Goal: Navigation & Orientation: Understand site structure

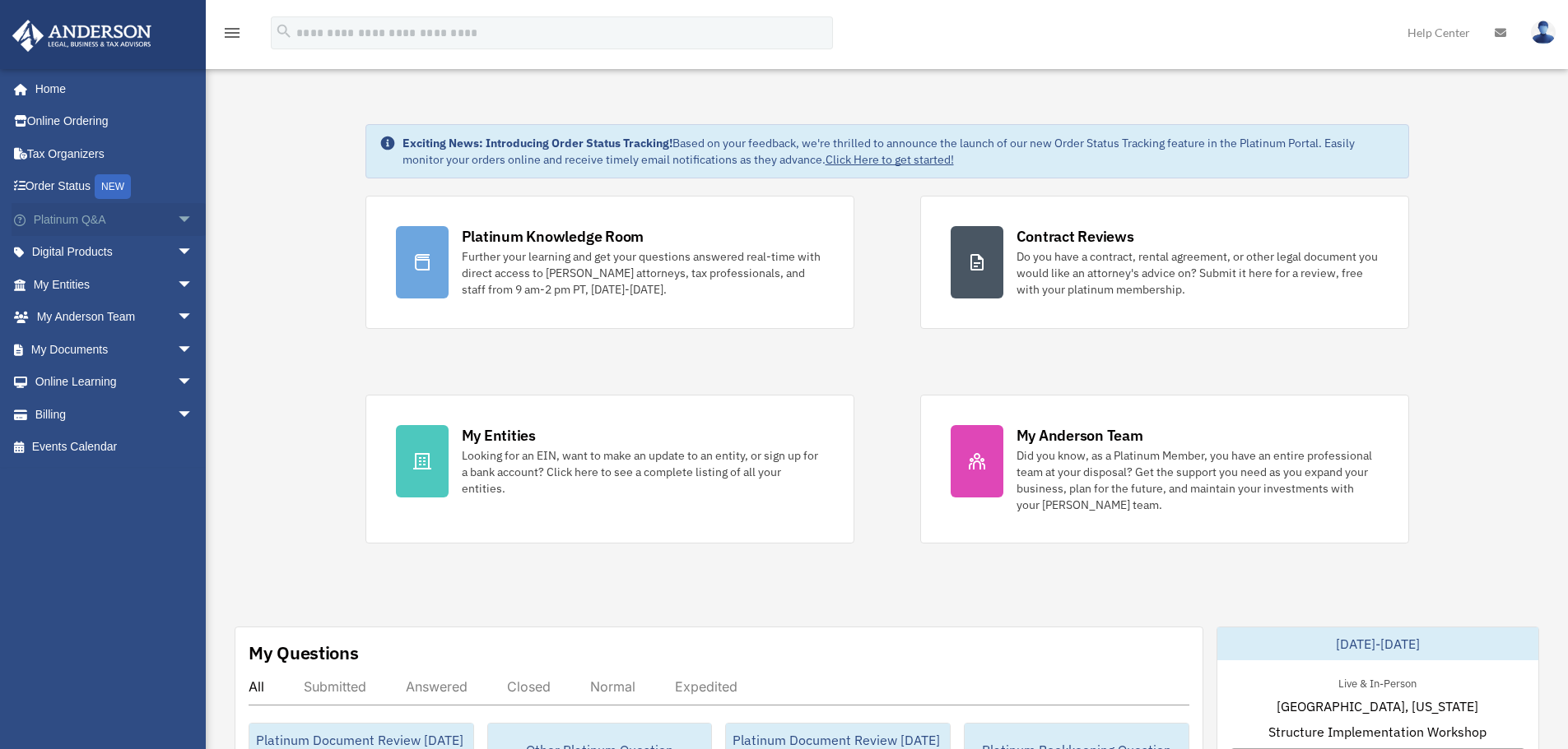
click at [177, 222] on span "arrow_drop_down" at bounding box center [193, 220] width 33 height 34
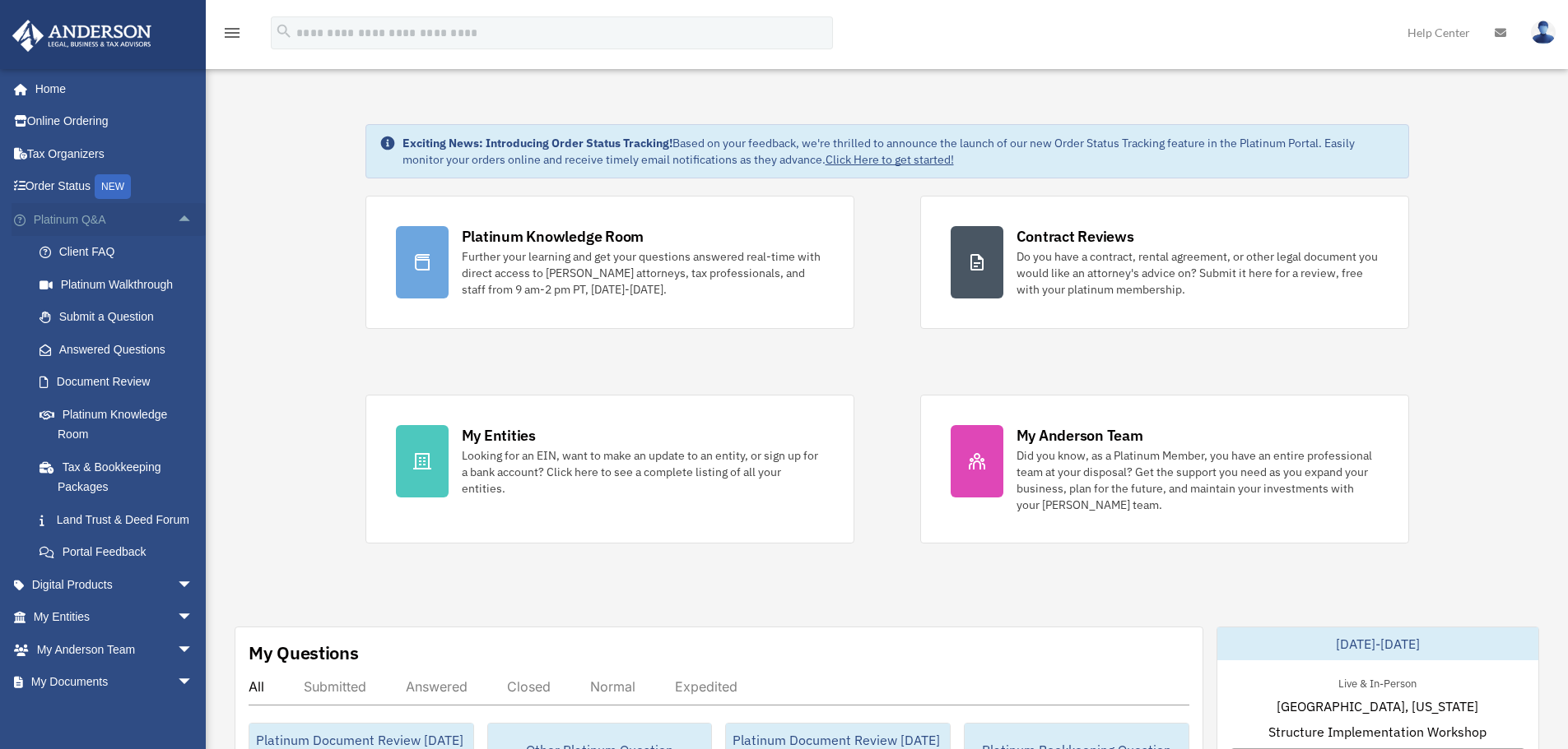
click at [177, 216] on span "arrow_drop_up" at bounding box center [193, 220] width 33 height 34
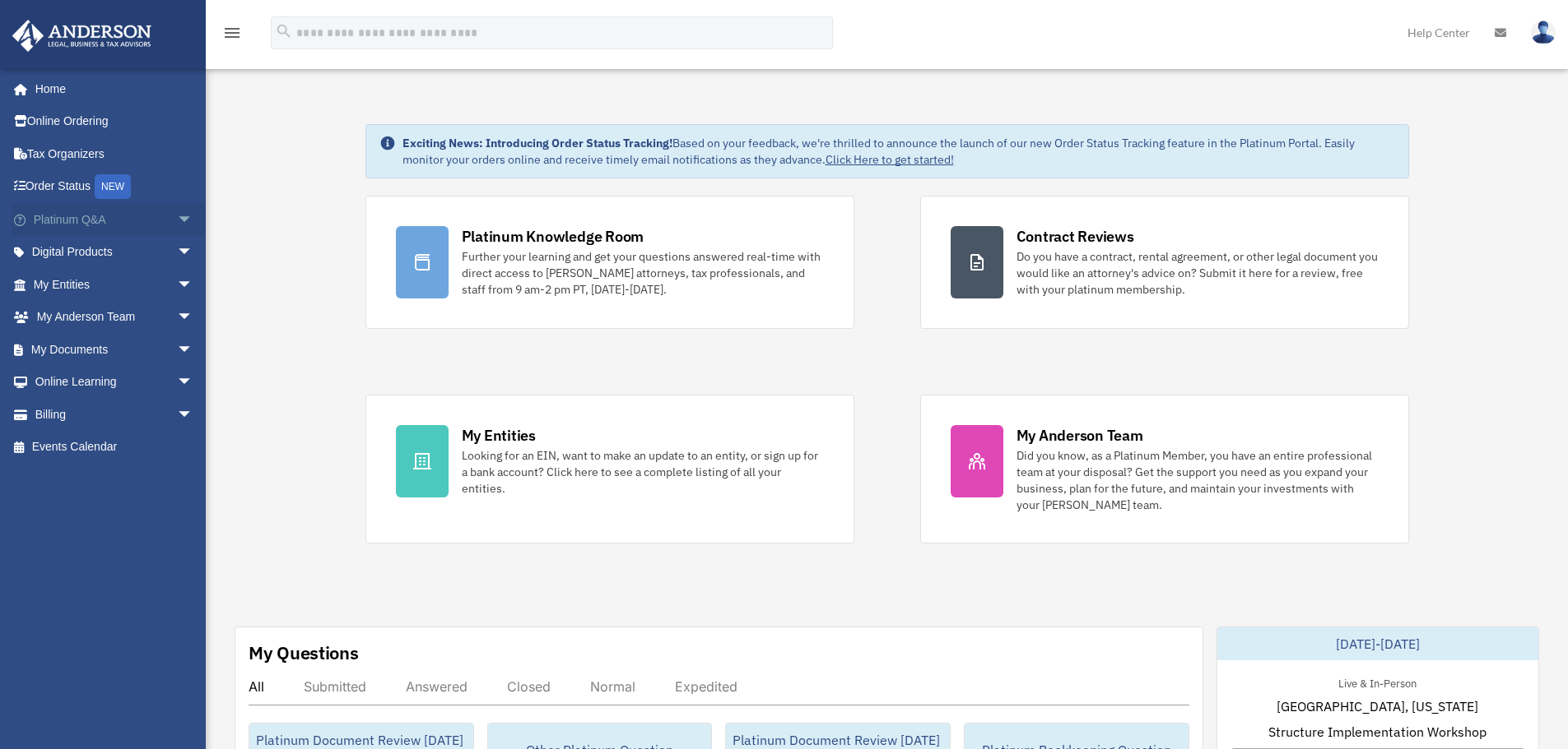
click at [177, 220] on span "arrow_drop_down" at bounding box center [193, 220] width 33 height 34
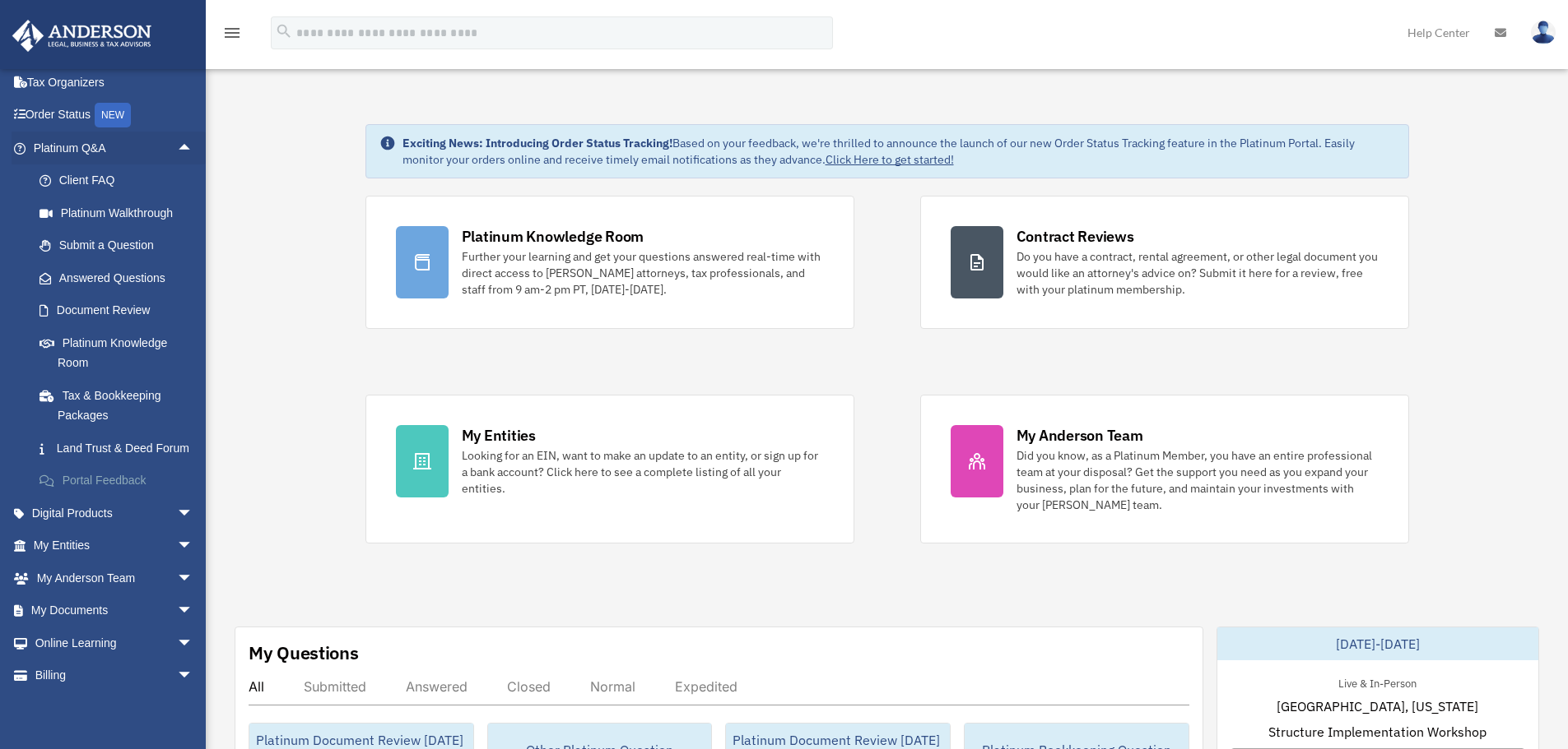
scroll to position [126, 0]
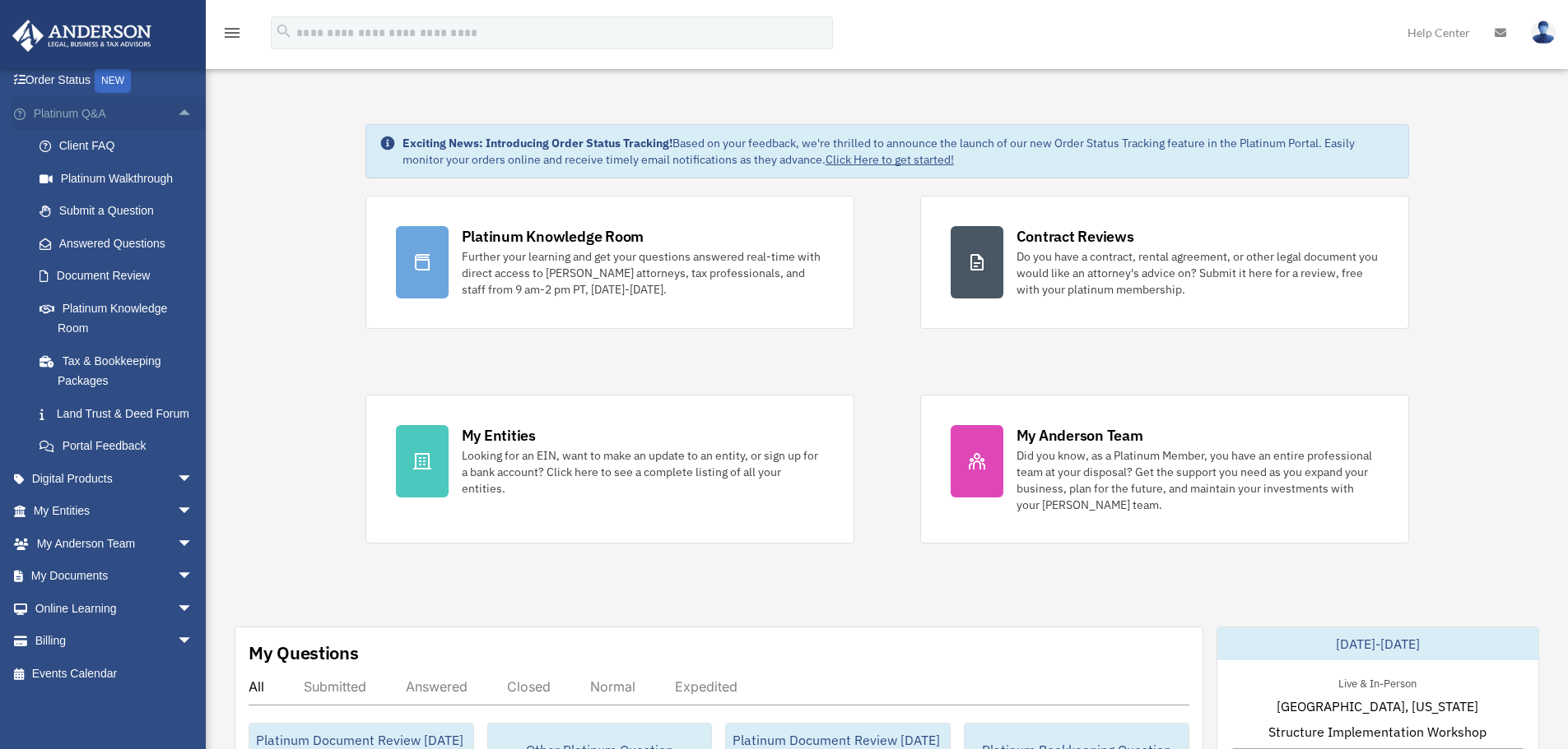
click at [182, 97] on span "arrow_drop_up" at bounding box center [193, 113] width 33 height 34
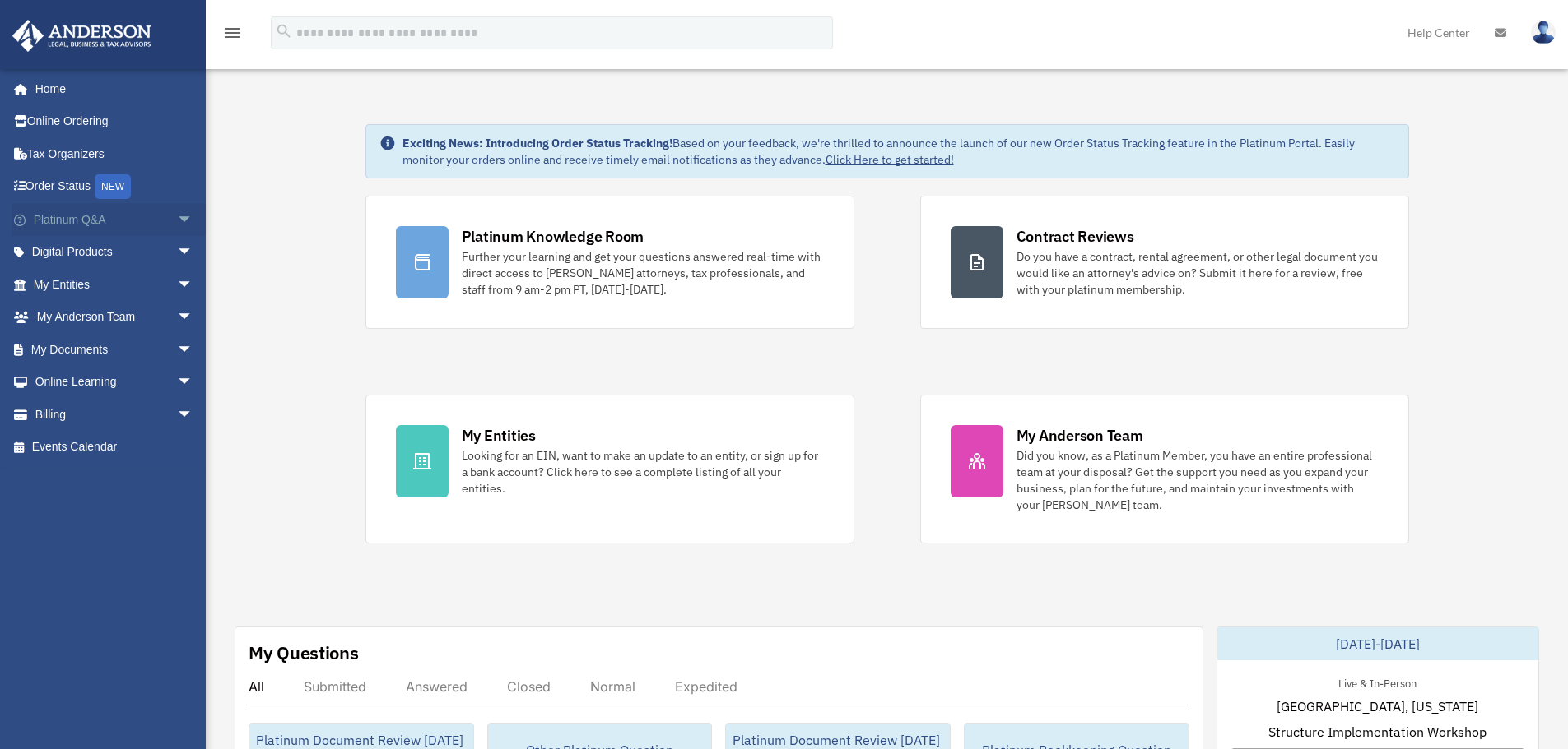
scroll to position [0, 0]
click at [177, 293] on span "arrow_drop_down" at bounding box center [193, 285] width 33 height 34
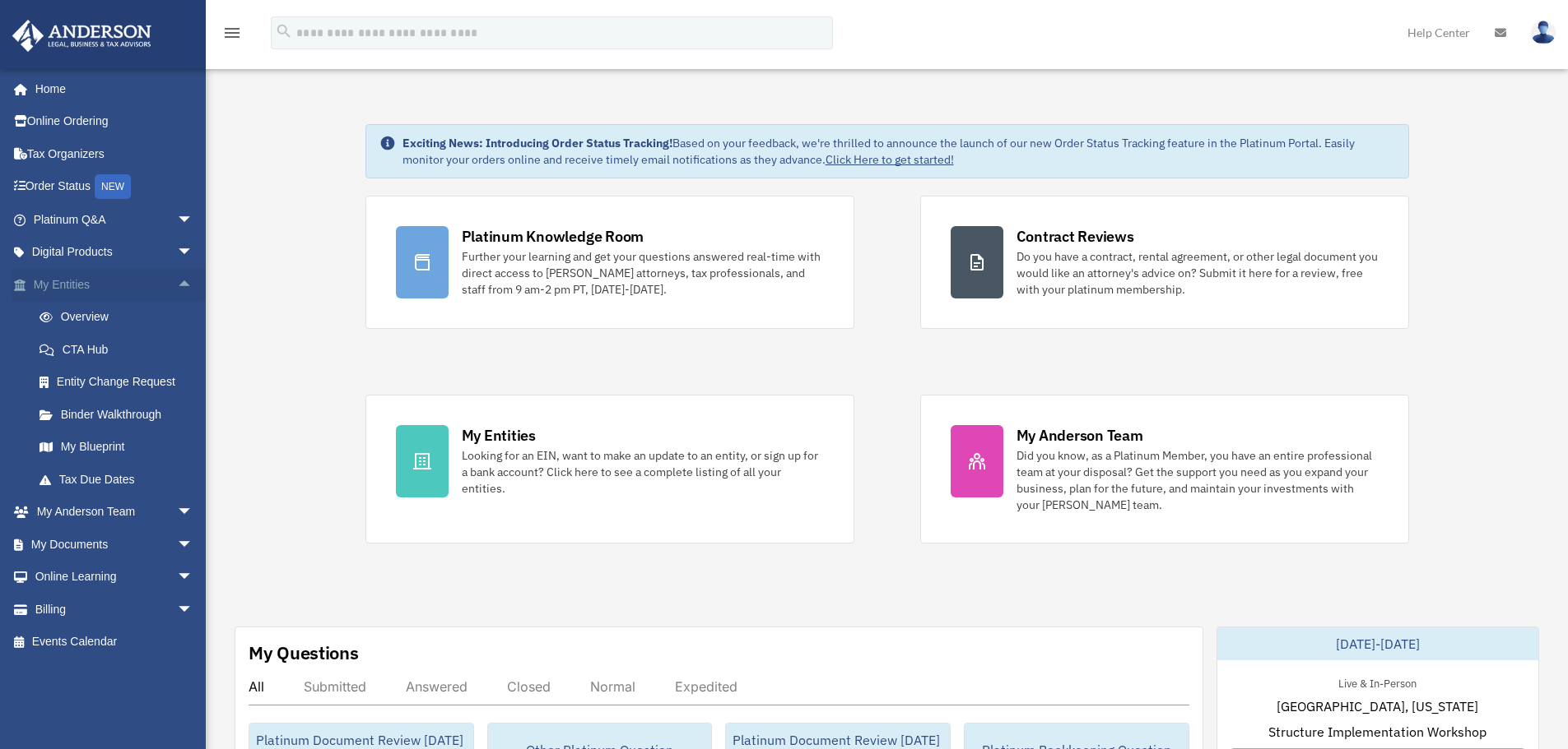
click at [177, 283] on span "arrow_drop_up" at bounding box center [193, 285] width 33 height 34
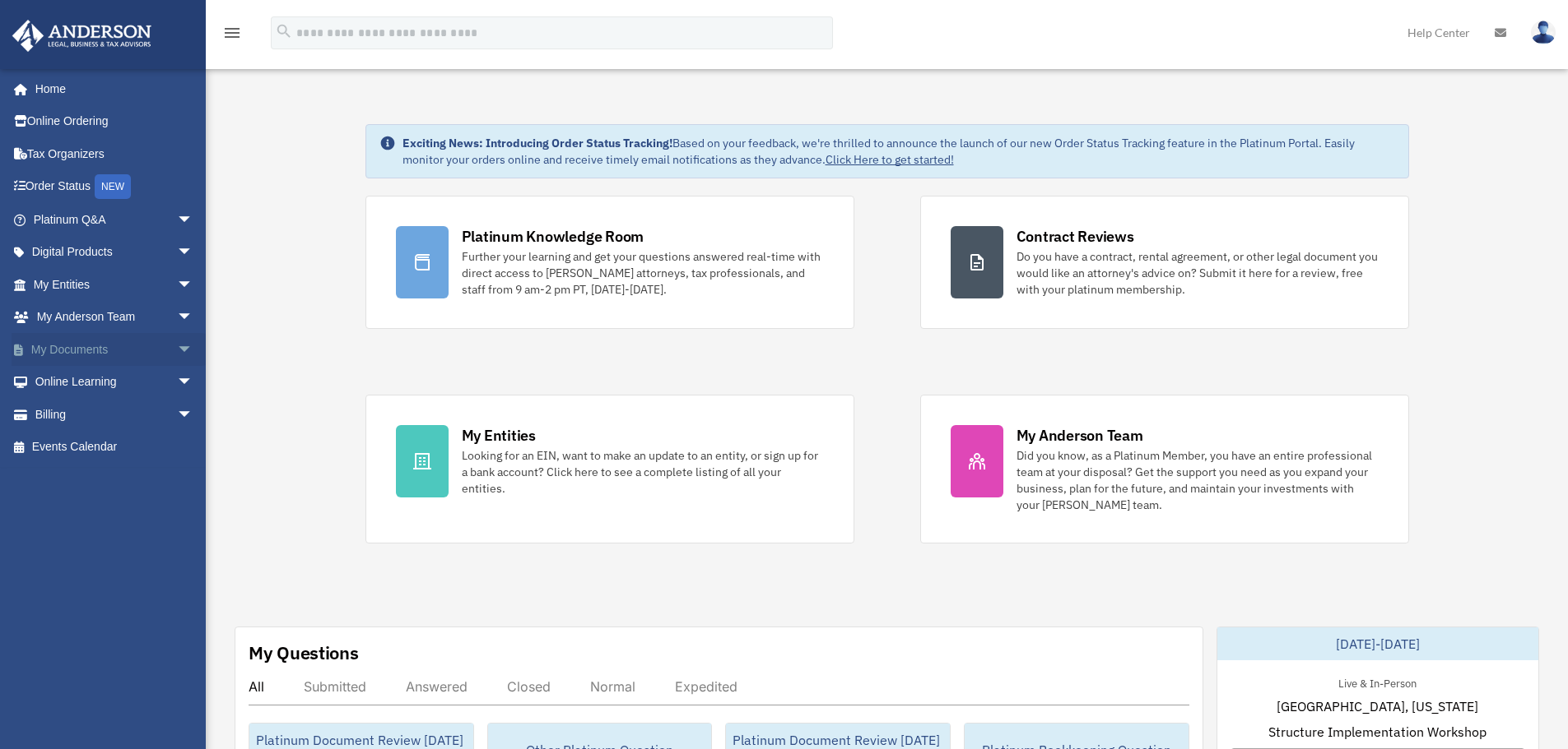
click at [177, 352] on span "arrow_drop_down" at bounding box center [193, 350] width 33 height 34
click at [178, 353] on span "arrow_drop_up" at bounding box center [193, 350] width 33 height 34
click at [177, 345] on span "arrow_drop_down" at bounding box center [193, 350] width 33 height 34
click at [177, 358] on span "arrow_drop_up" at bounding box center [193, 350] width 33 height 34
click at [177, 227] on span "arrow_drop_down" at bounding box center [193, 220] width 33 height 34
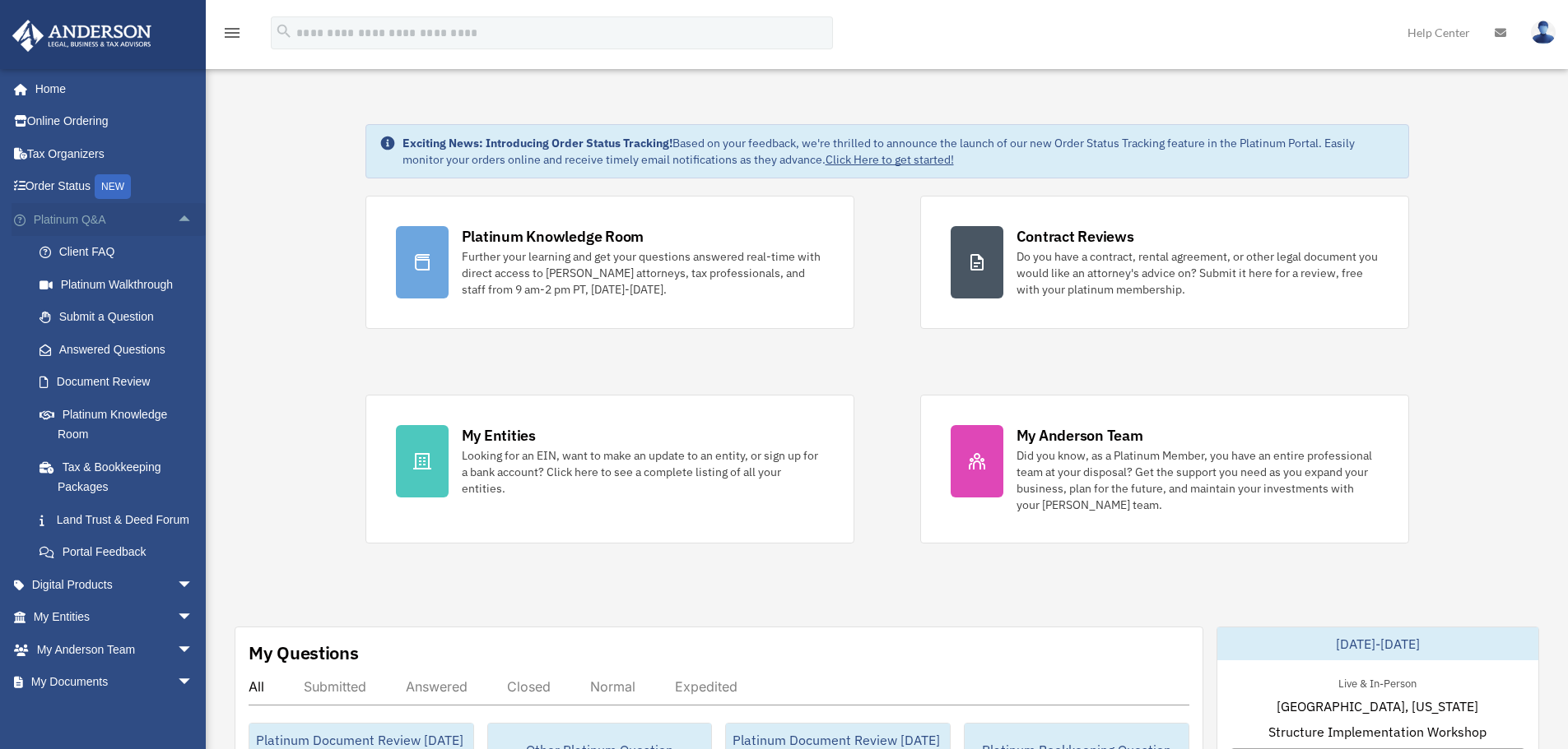
click at [177, 223] on span "arrow_drop_up" at bounding box center [193, 220] width 33 height 34
